Goal: Information Seeking & Learning: Learn about a topic

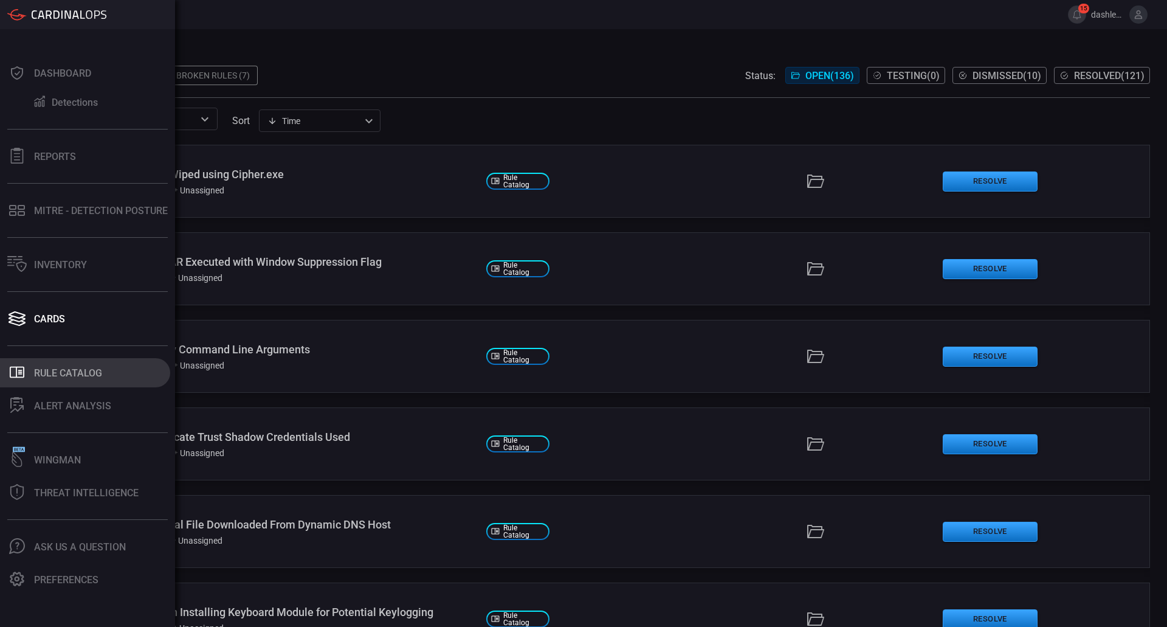
click at [71, 379] on button ".st0_rule_catalog_icon{fill: currentColor;} Rule Catalog" at bounding box center [85, 372] width 170 height 29
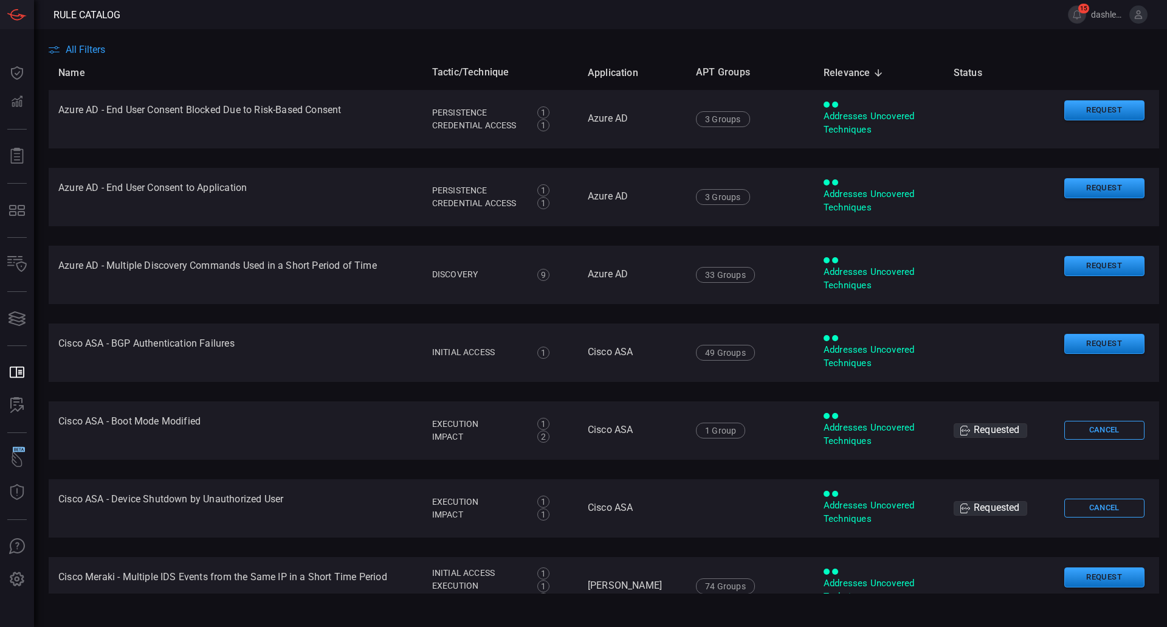
click at [96, 38] on main "All Filters Name Tactic/Technique Application APT Groups Relevance sorted desce…" at bounding box center [583, 328] width 1167 height 598
click at [90, 49] on span "All Filters" at bounding box center [86, 50] width 40 height 12
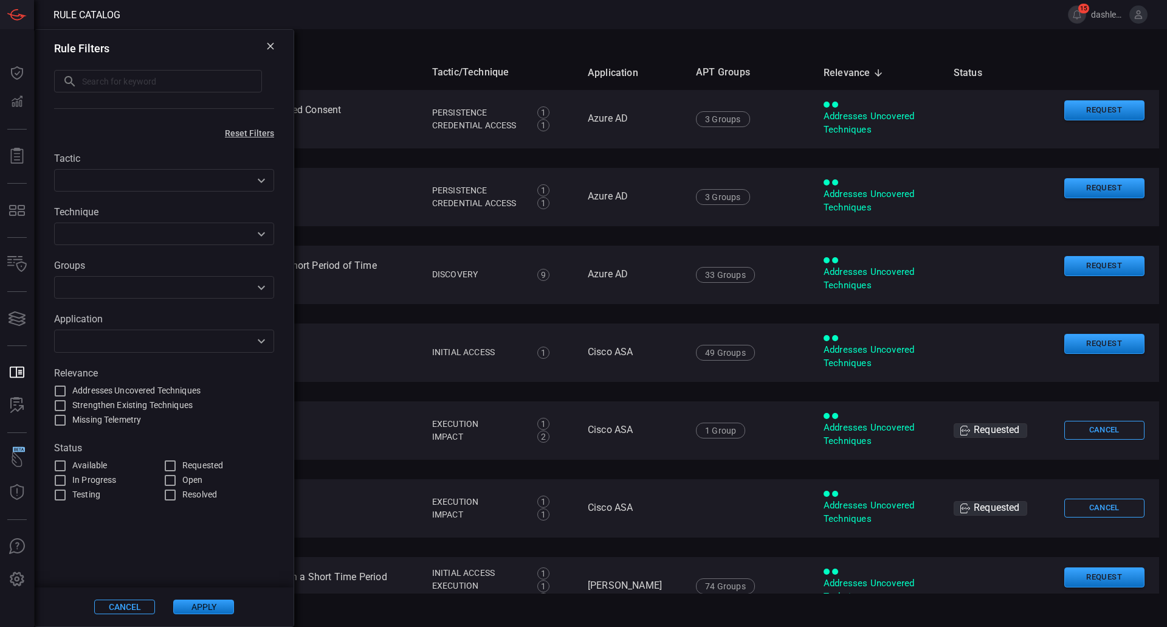
click at [210, 78] on input "text" at bounding box center [172, 81] width 180 height 22
paste input "Multiple Service APIs Disabled"
type input "Multiple Service APIs Disabled"
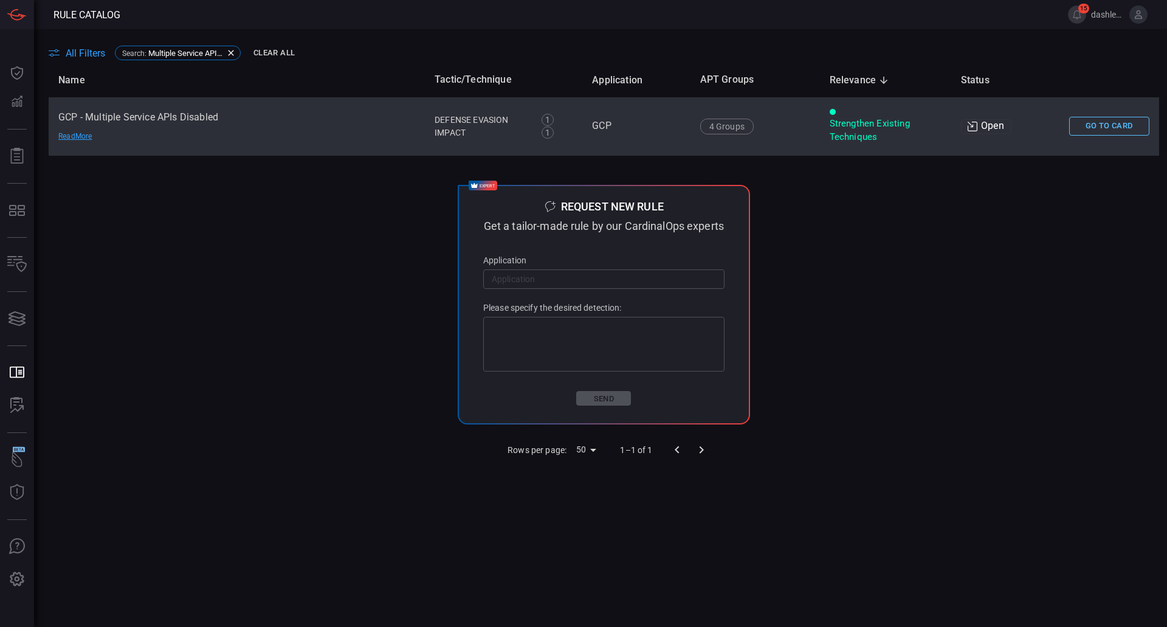
click at [1089, 128] on button "Go To Card" at bounding box center [1109, 126] width 80 height 19
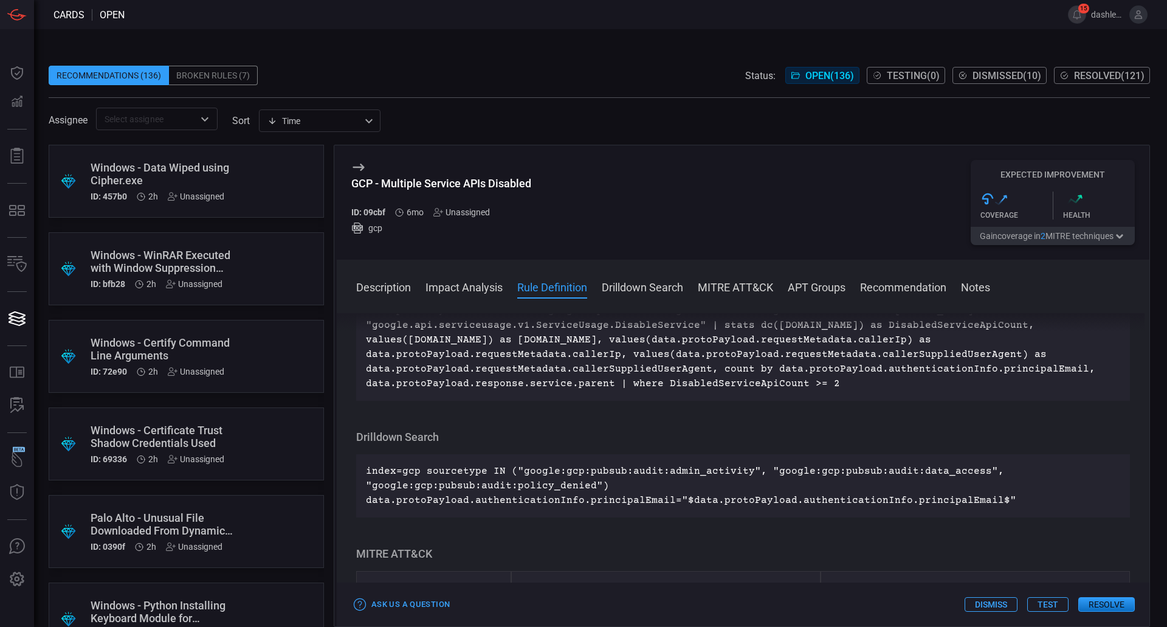
scroll to position [770, 0]
drag, startPoint x: 838, startPoint y: 544, endPoint x: 361, endPoint y: 437, distance: 489.1
click at [361, 400] on div "index=gcp sourcetype="google:gcp:pubsub:audit:admin_activity" data.protoPayload…" at bounding box center [743, 339] width 774 height 122
copy p "index=gcp sourcetype="google:gcp:pubsub:audit:admin_activity" data.protoPayload…"
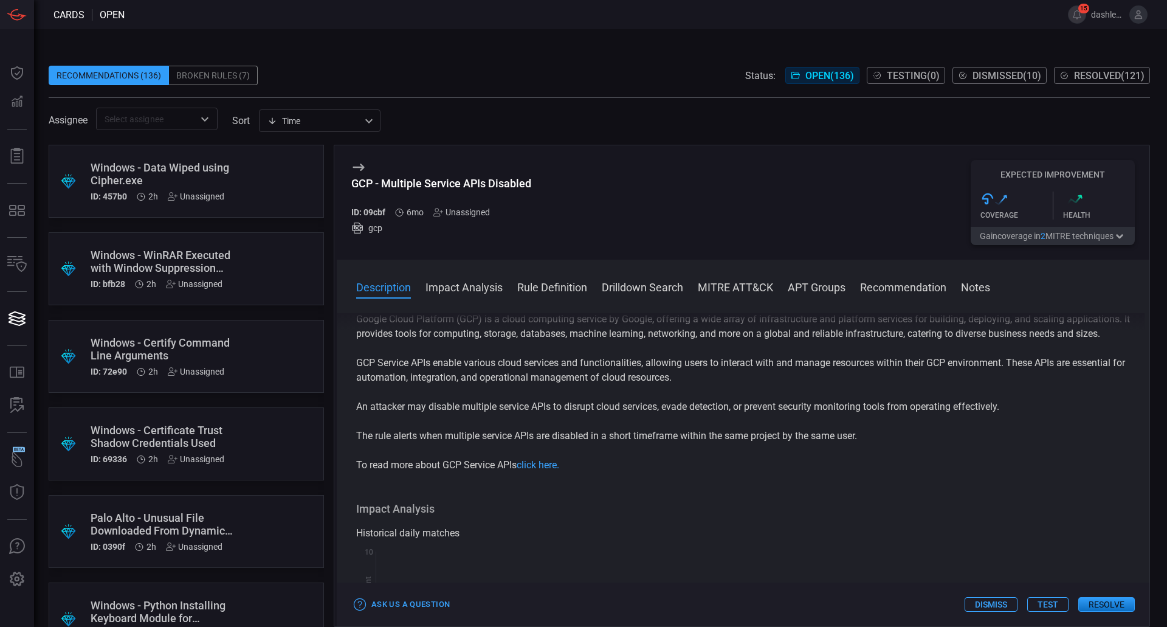
scroll to position [0, 0]
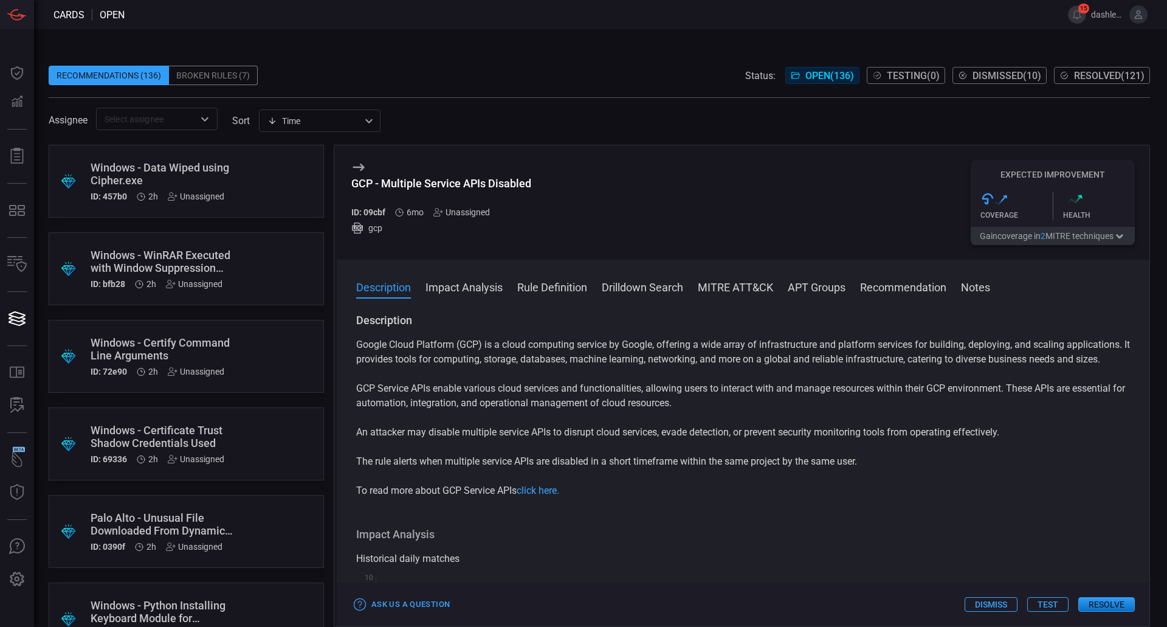
click at [488, 367] on p "Google Cloud Platform (GCP) is a cloud computing service by Google, offering a …" at bounding box center [743, 351] width 774 height 29
